Goal: Task Accomplishment & Management: Manage account settings

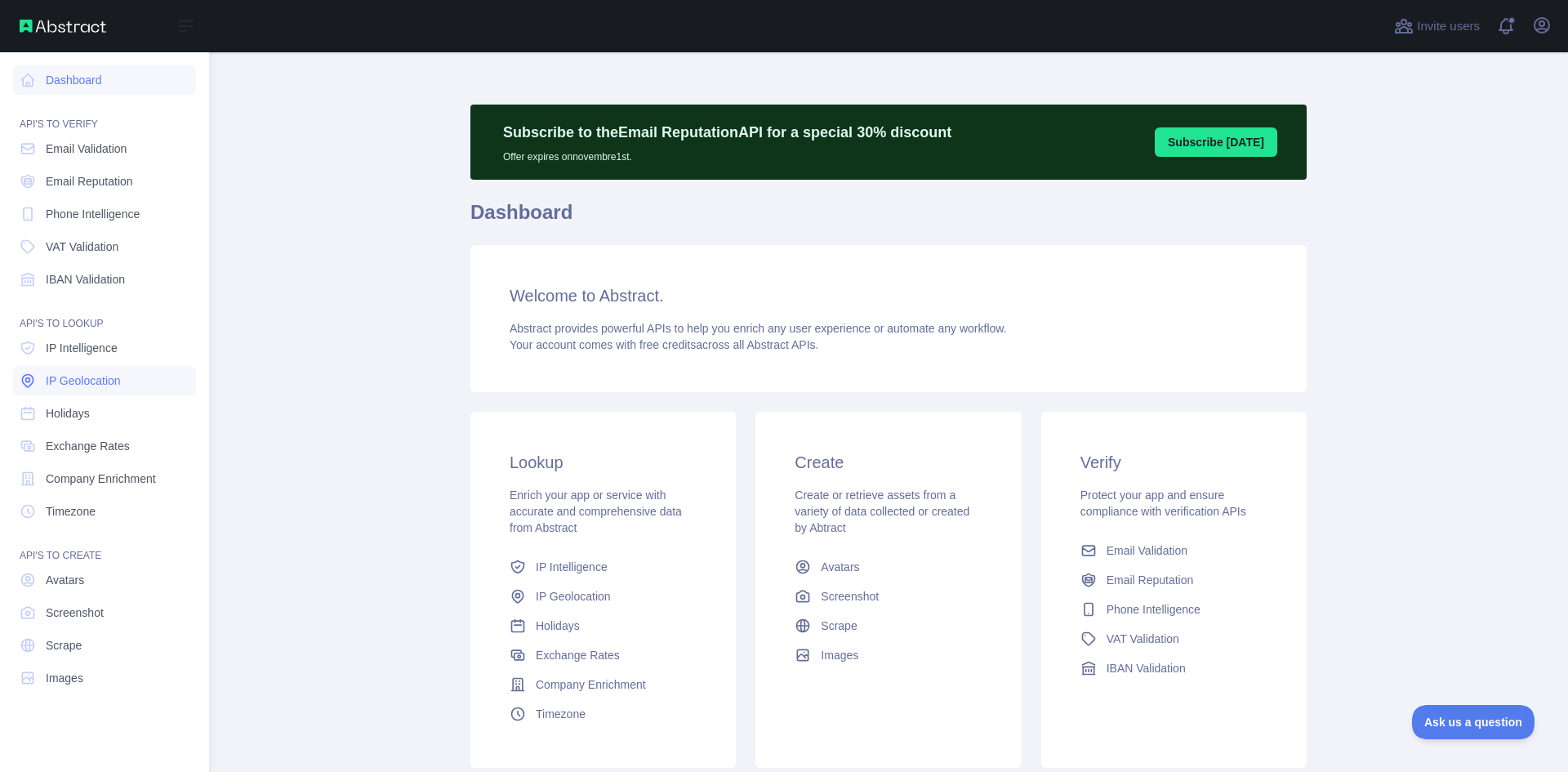
click at [115, 375] on span "IP Geolocation" at bounding box center [83, 380] width 76 height 16
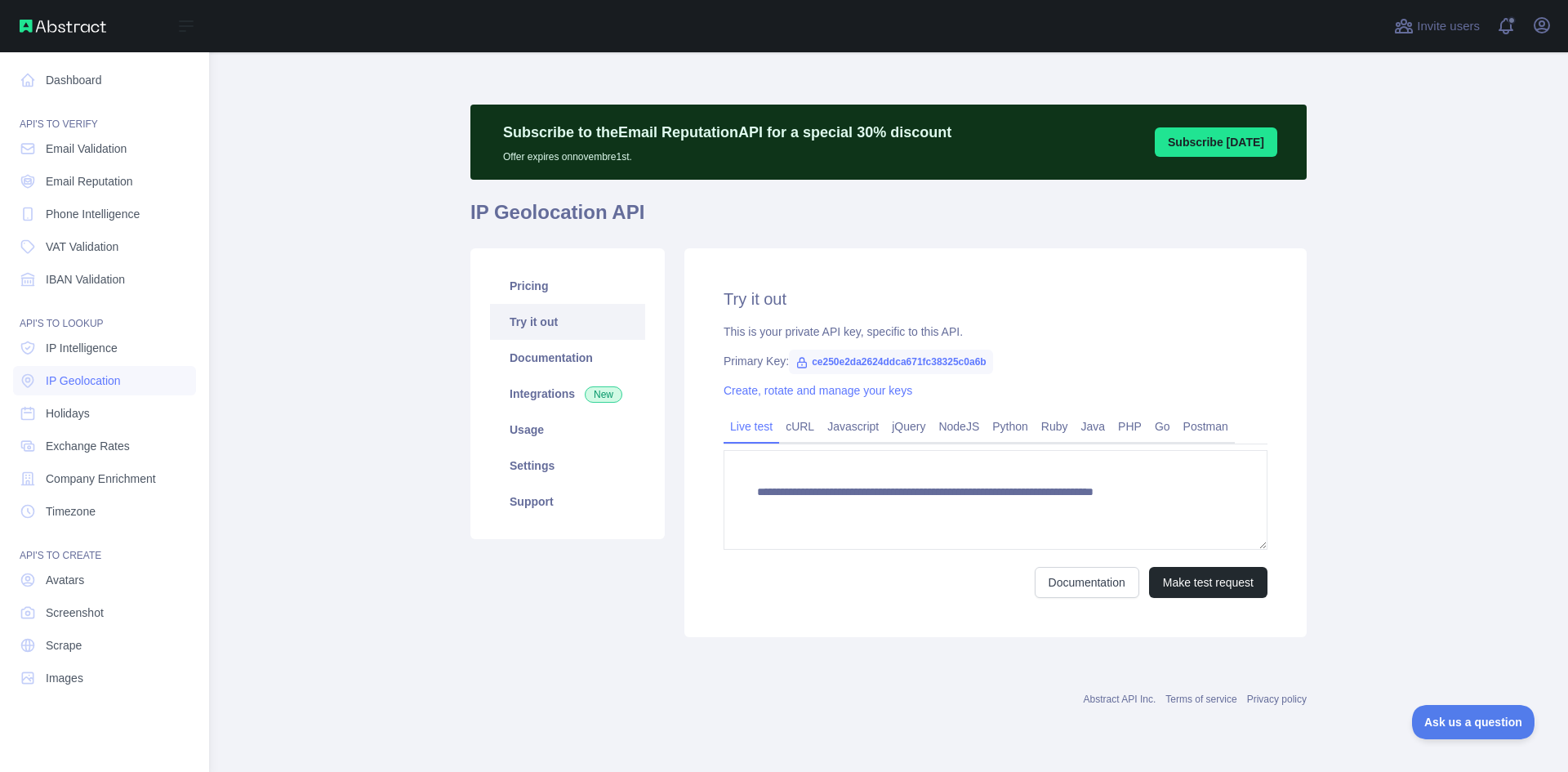
type textarea "**********"
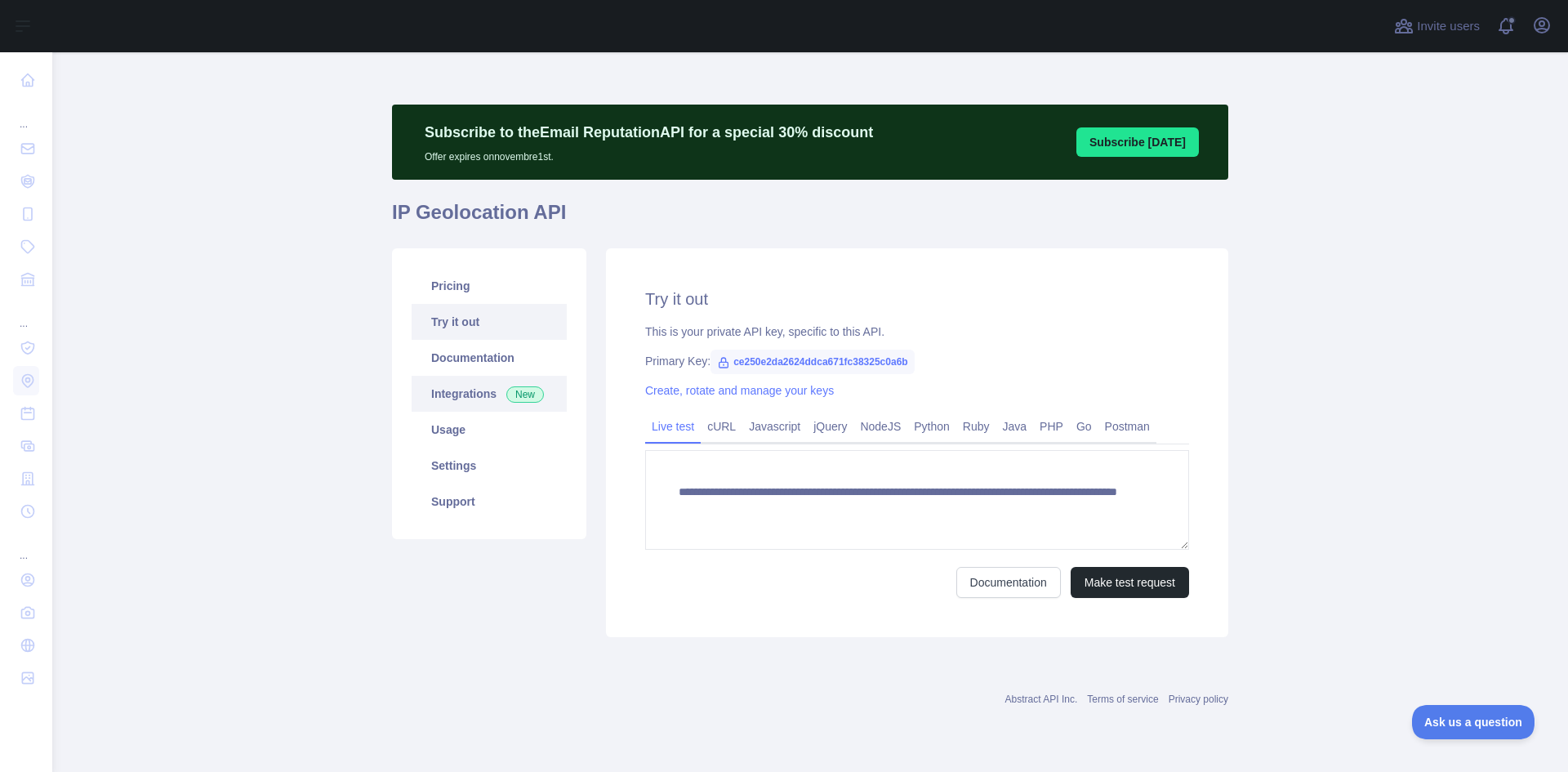
click at [480, 397] on link "Integrations New" at bounding box center [489, 394] width 155 height 36
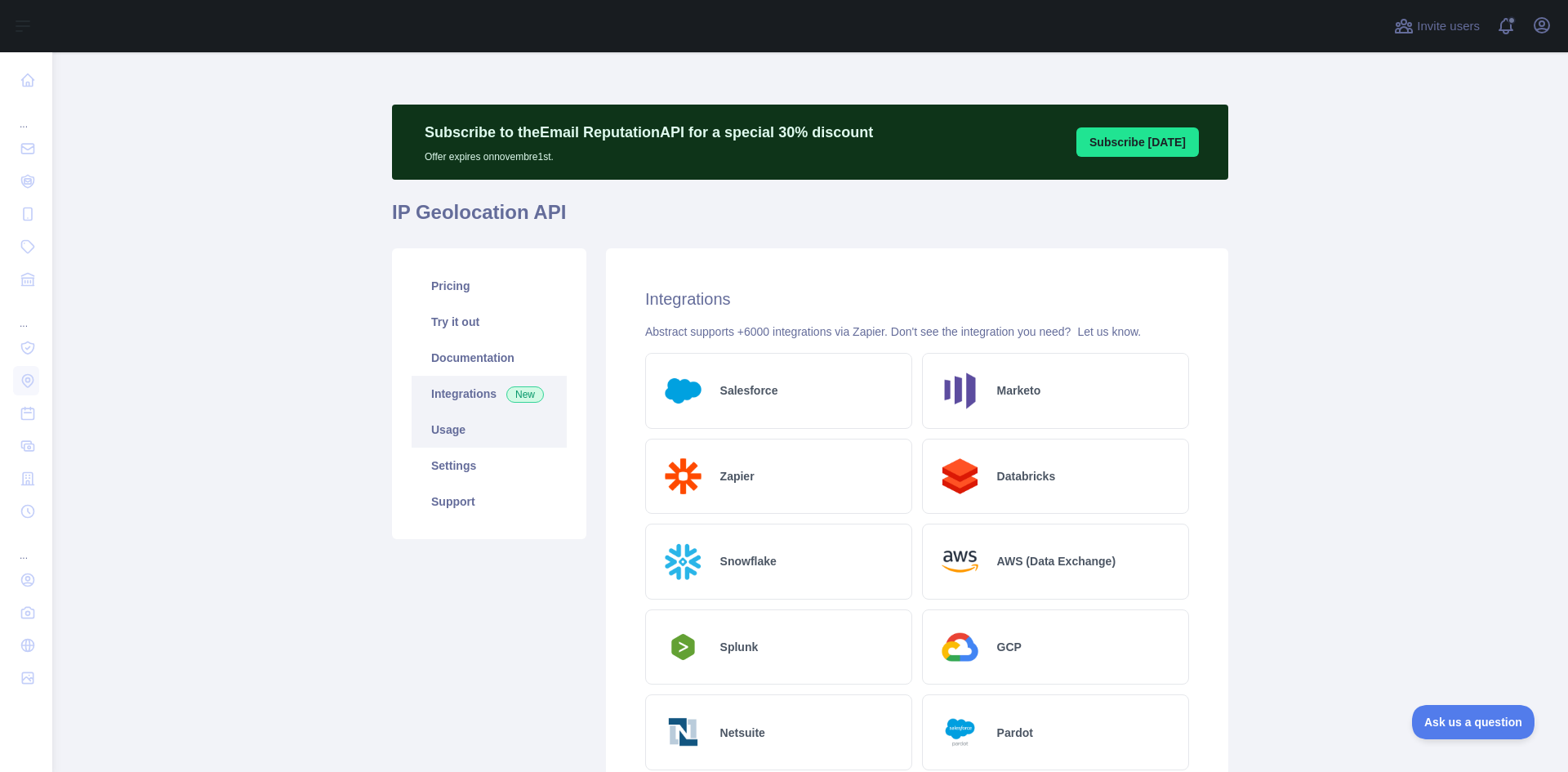
click at [486, 420] on link "Usage" at bounding box center [489, 429] width 155 height 36
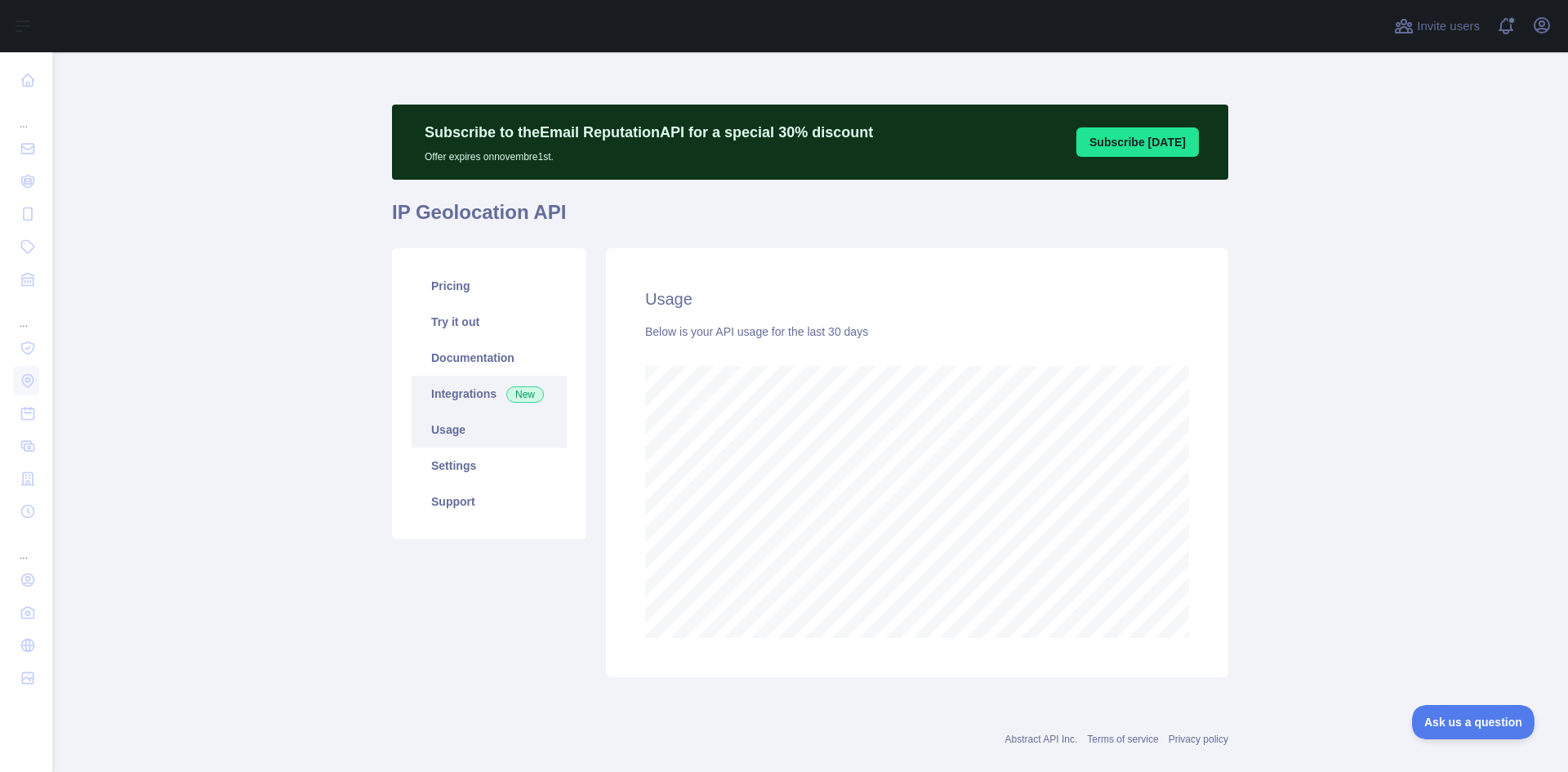
scroll to position [720, 1503]
click at [484, 369] on link "Documentation" at bounding box center [489, 357] width 155 height 36
click at [513, 288] on link "Pricing" at bounding box center [489, 285] width 155 height 36
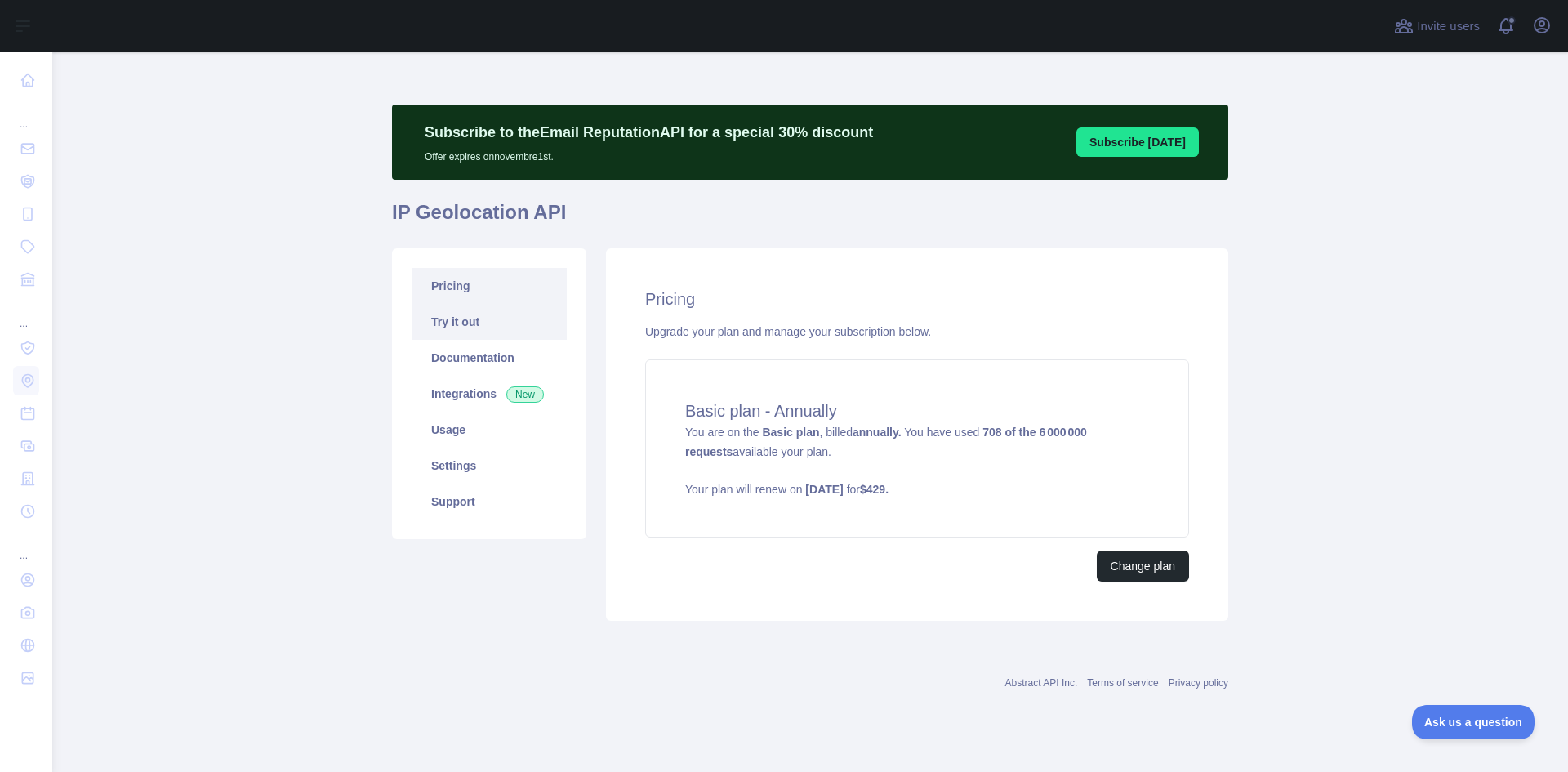
click at [505, 322] on link "Try it out" at bounding box center [489, 322] width 155 height 36
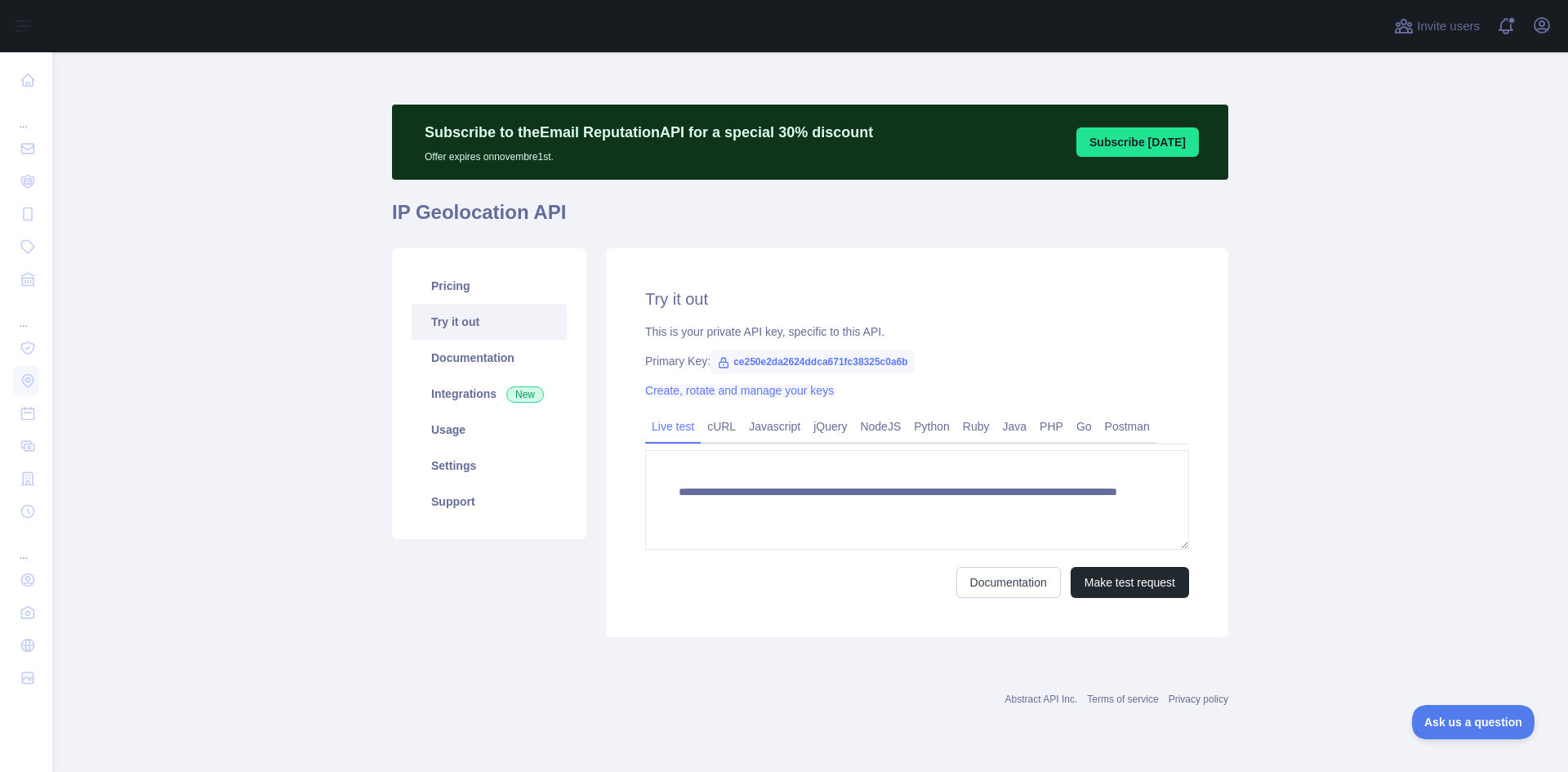
click at [783, 390] on link "Create, rotate and manage your keys" at bounding box center [739, 390] width 188 height 13
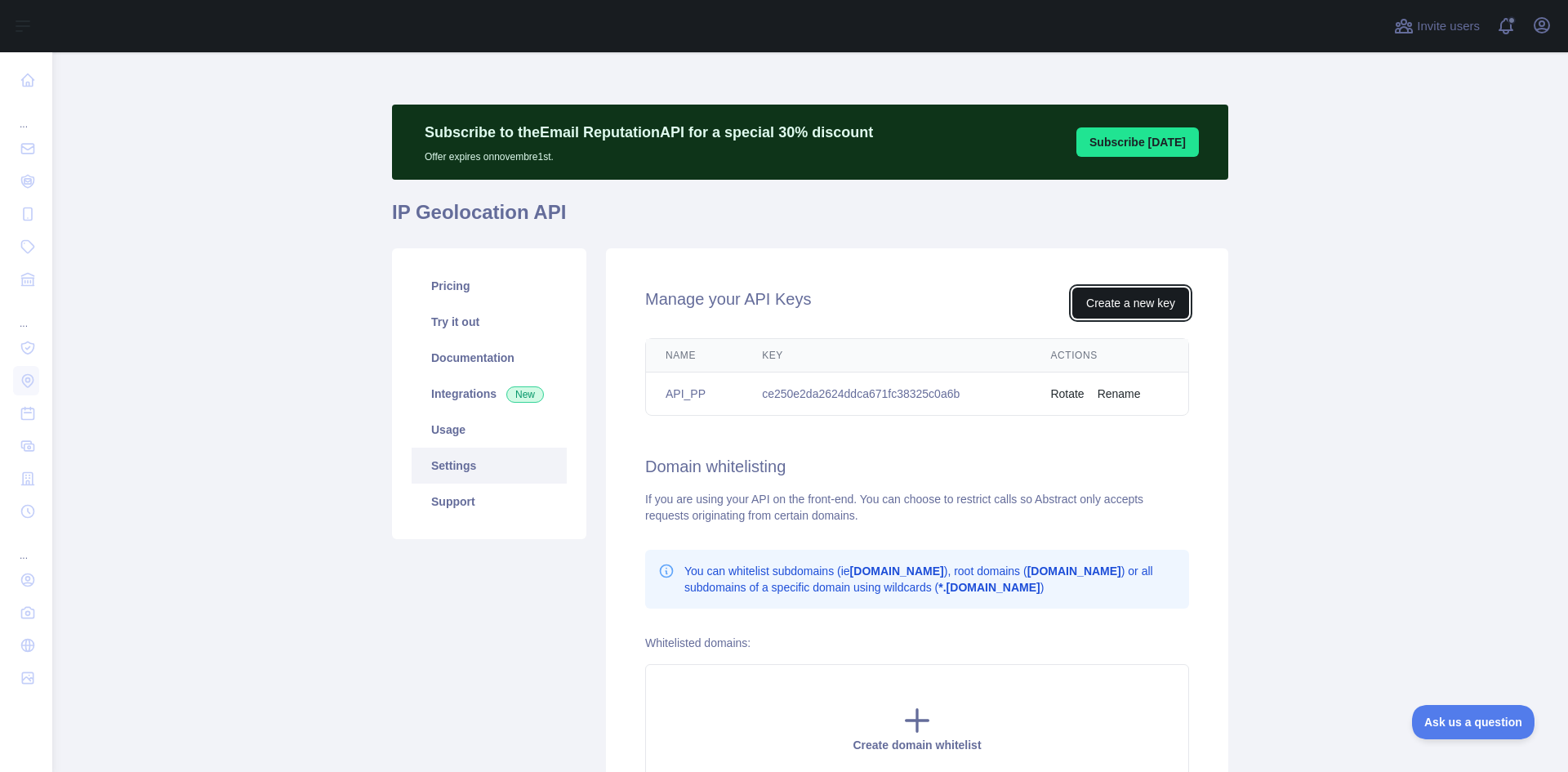
click at [1127, 316] on button "Create a new key" at bounding box center [1130, 303] width 116 height 31
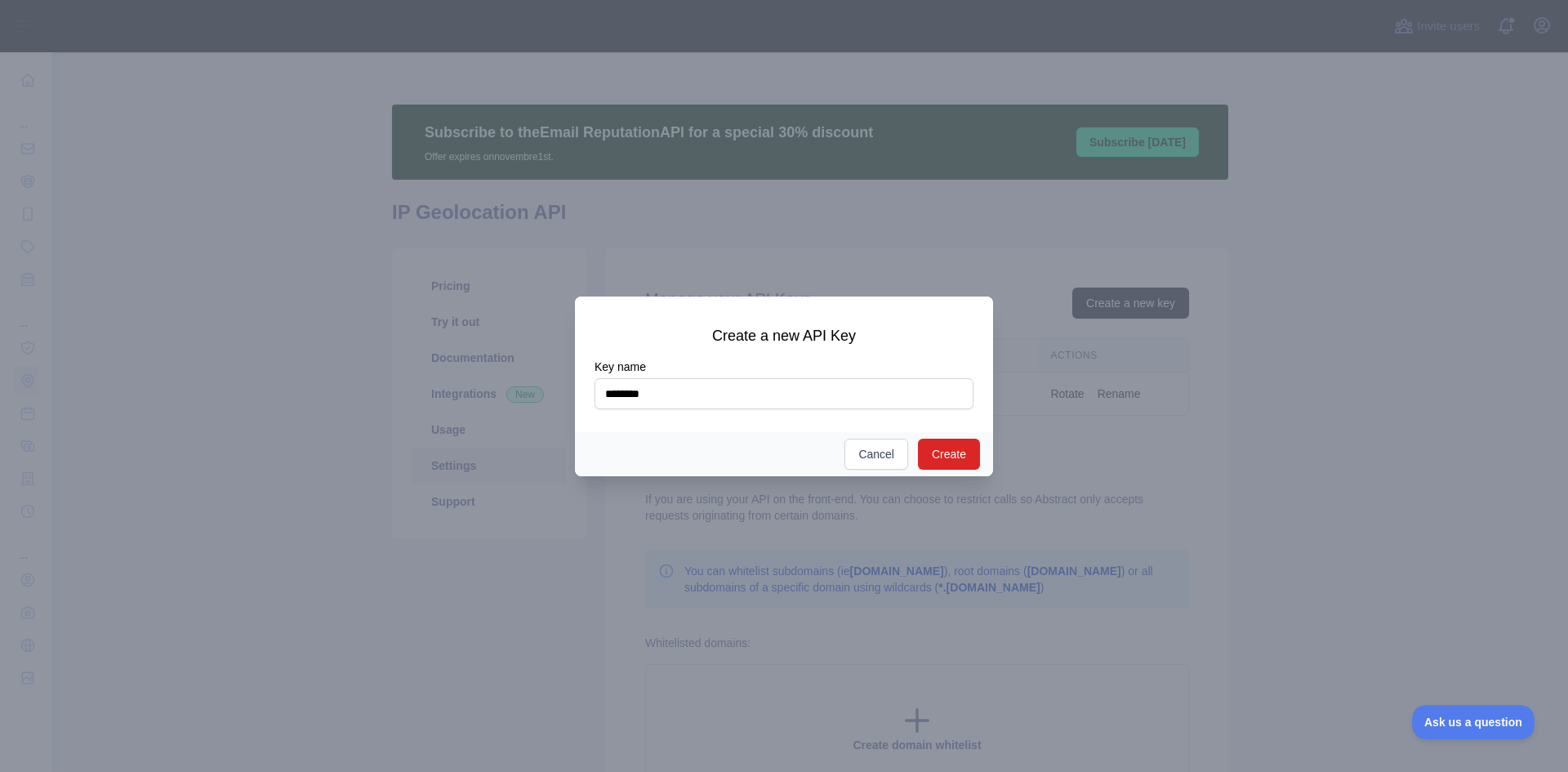
type input "********"
click at [943, 457] on button "Create" at bounding box center [949, 454] width 62 height 31
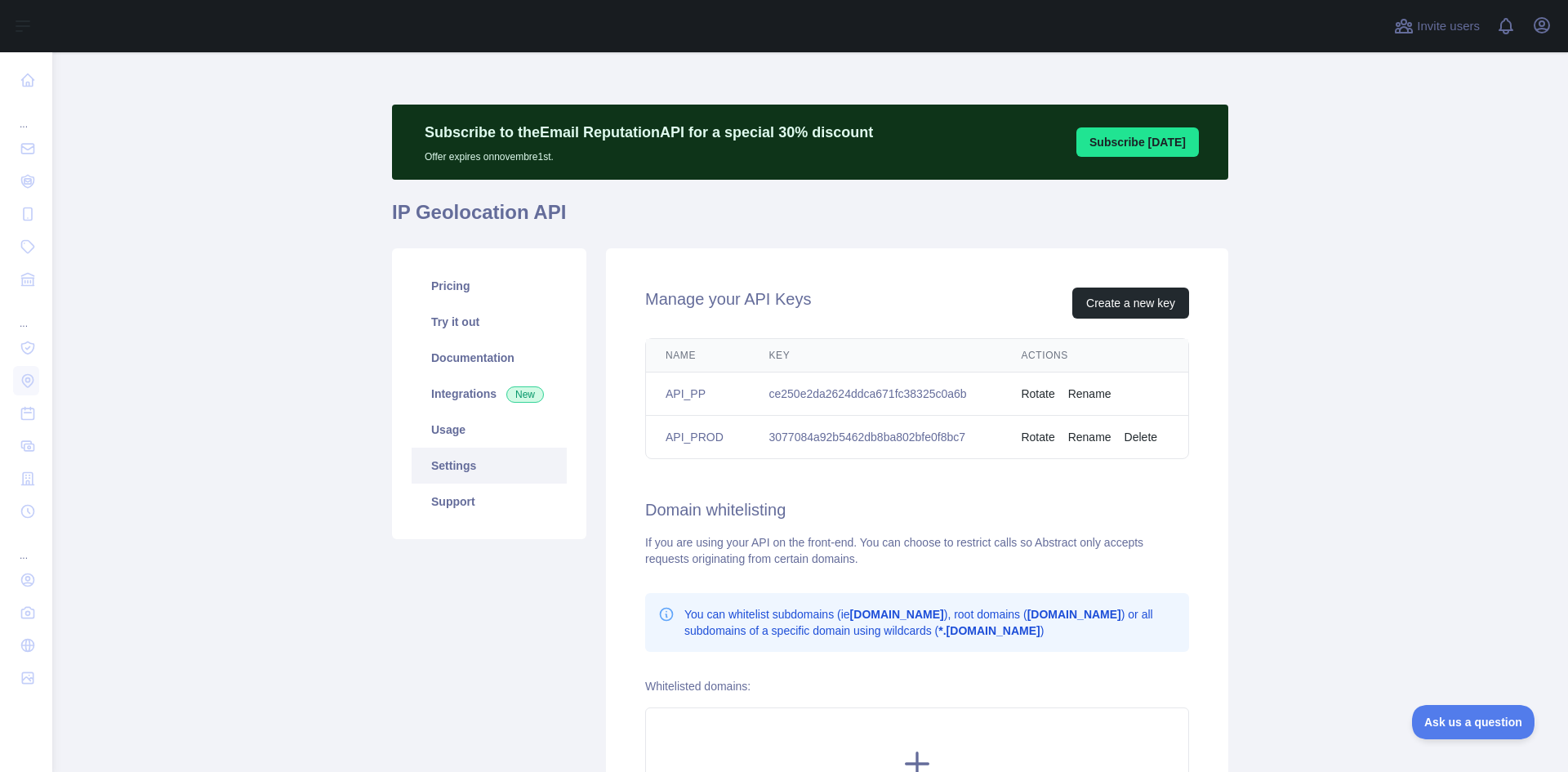
click at [854, 432] on td "3077084a92b5462db8ba802bfe0f8bc7" at bounding box center [876, 437] width 252 height 44
copy td "3077084a92b5462db8ba802bfe0f8bc7"
